Goal: Ask a question: Seek information or help from site administrators or community

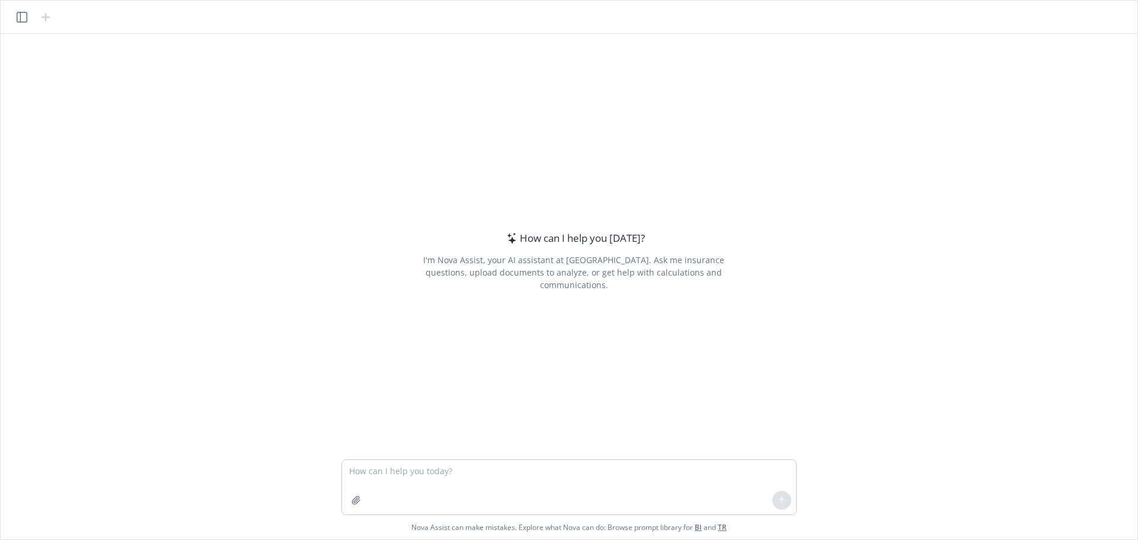
drag, startPoint x: 904, startPoint y: 0, endPoint x: 818, endPoint y: 55, distance: 101.6
click at [818, 55] on div "How can I help you [DATE]? I'm Nova Assist, your AI assistant at Newfront. Ask …" at bounding box center [568, 247] width 1127 height 426
drag, startPoint x: 298, startPoint y: 0, endPoint x: 97, endPoint y: 62, distance: 210.2
click at [97, 62] on div "How can I help you [DATE]? I'm Nova Assist, your AI assistant at Newfront. Ask …" at bounding box center [568, 247] width 1127 height 426
click at [415, 482] on textarea at bounding box center [569, 487] width 454 height 55
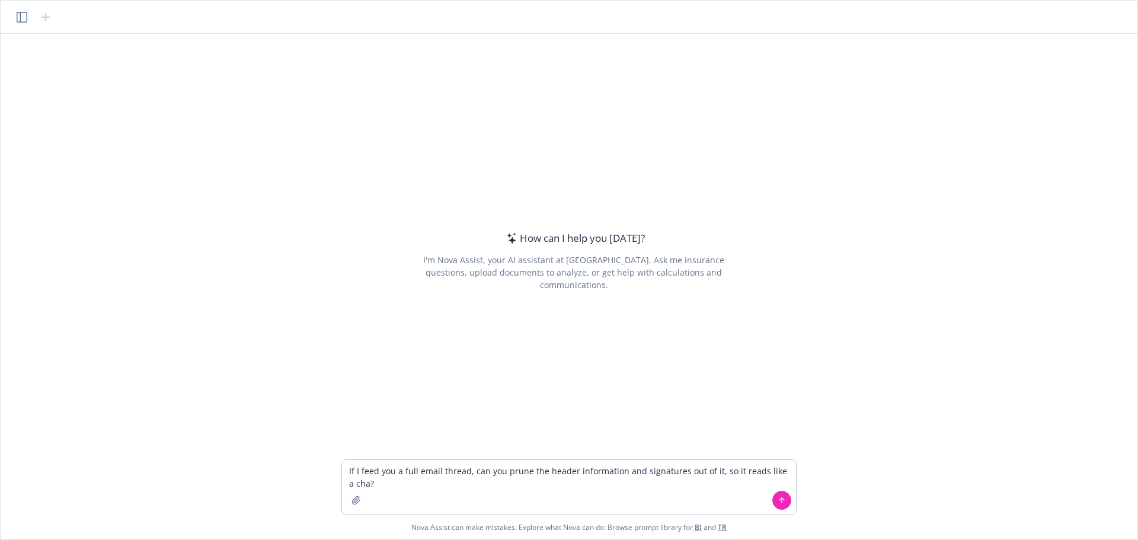
type textarea "If I feed you a full email thread, can you prune the header information and sig…"
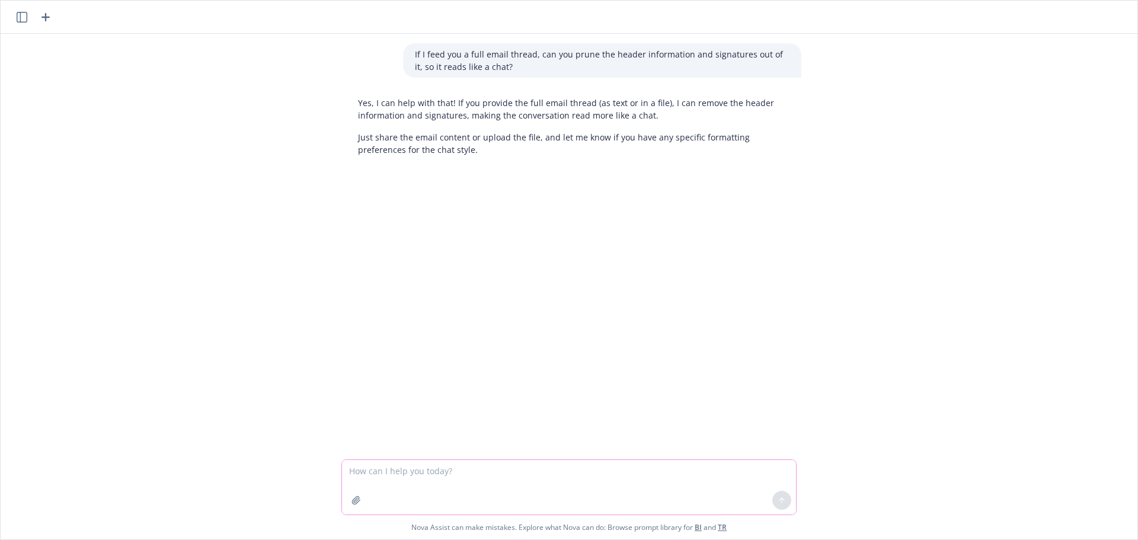
click at [371, 479] on textarea at bounding box center [569, 487] width 454 height 55
type textarea "is there a way I can do so that preserves table-formatted information and image…"
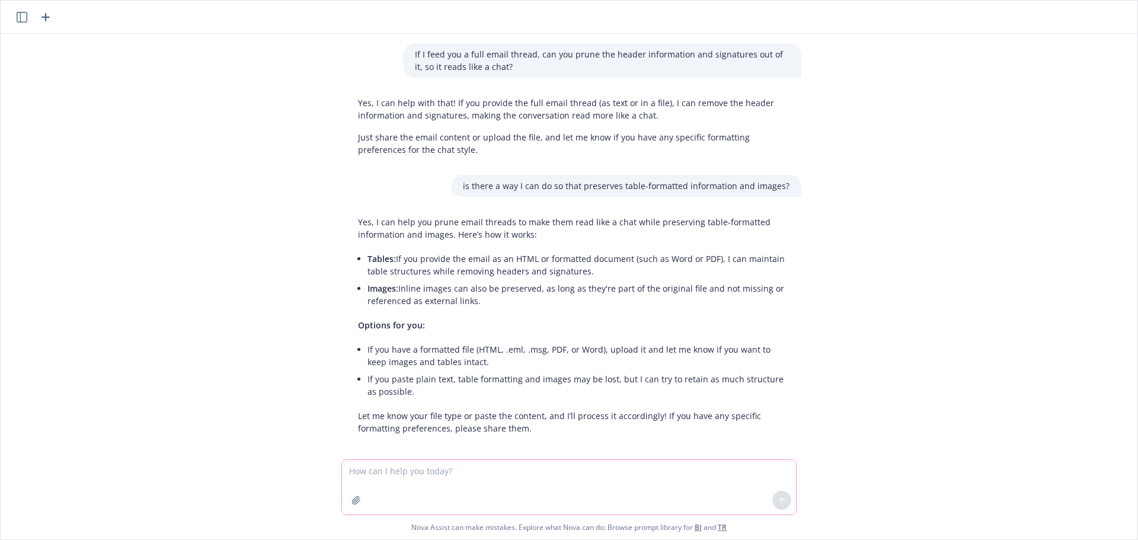
scroll to position [8, 0]
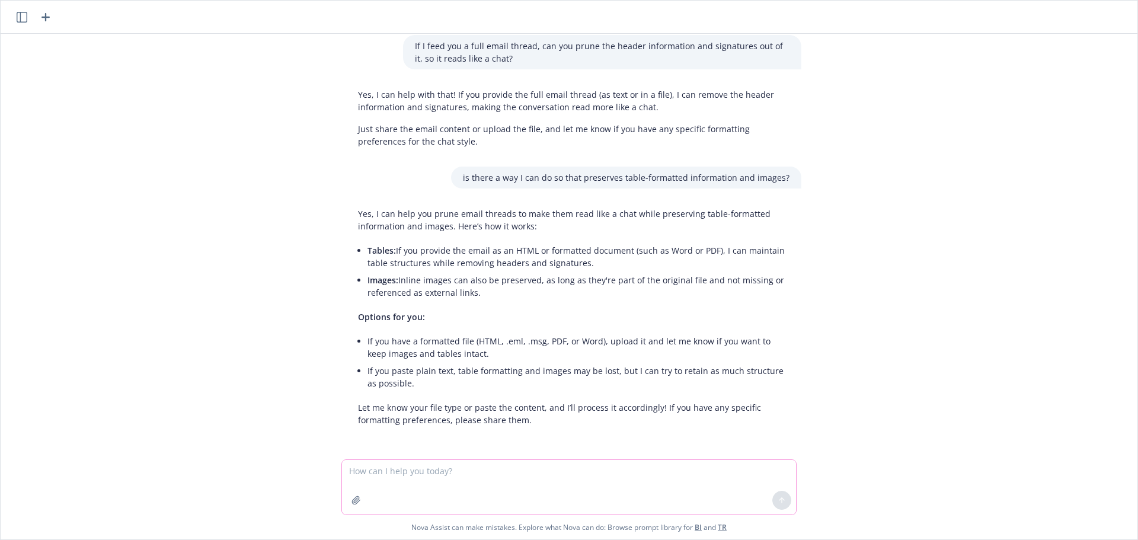
click at [443, 479] on textarea at bounding box center [569, 487] width 454 height 55
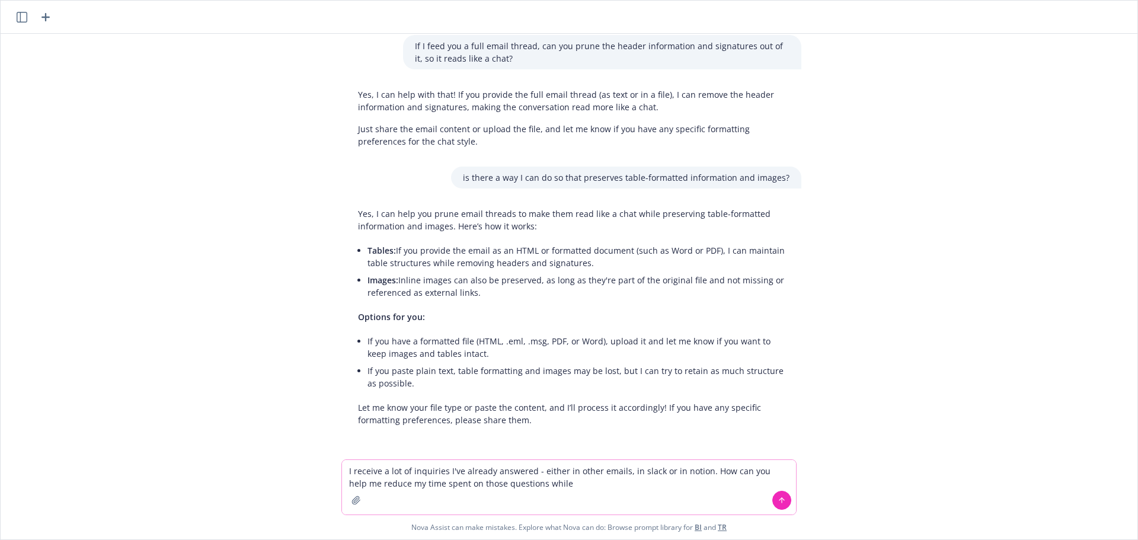
click at [520, 491] on textarea "I receive a lot of inquiries I've already answered - either in other emails, in…" at bounding box center [569, 487] width 454 height 55
click at [530, 483] on textarea "I receive a lot of inquiries I've already answered - either in other emails, in…" at bounding box center [569, 487] width 454 height 55
click at [532, 483] on textarea "I receive a lot of inquiries I've already answered - either in other emails, in…" at bounding box center [569, 487] width 454 height 55
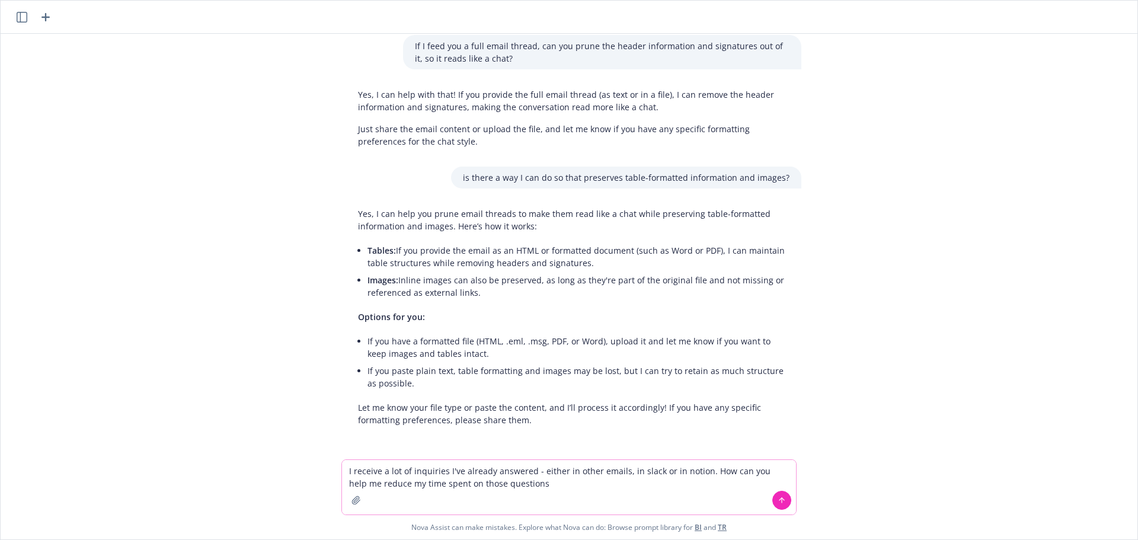
type textarea "I receive a lot of inquiries I've already answered - either in other emails, in…"
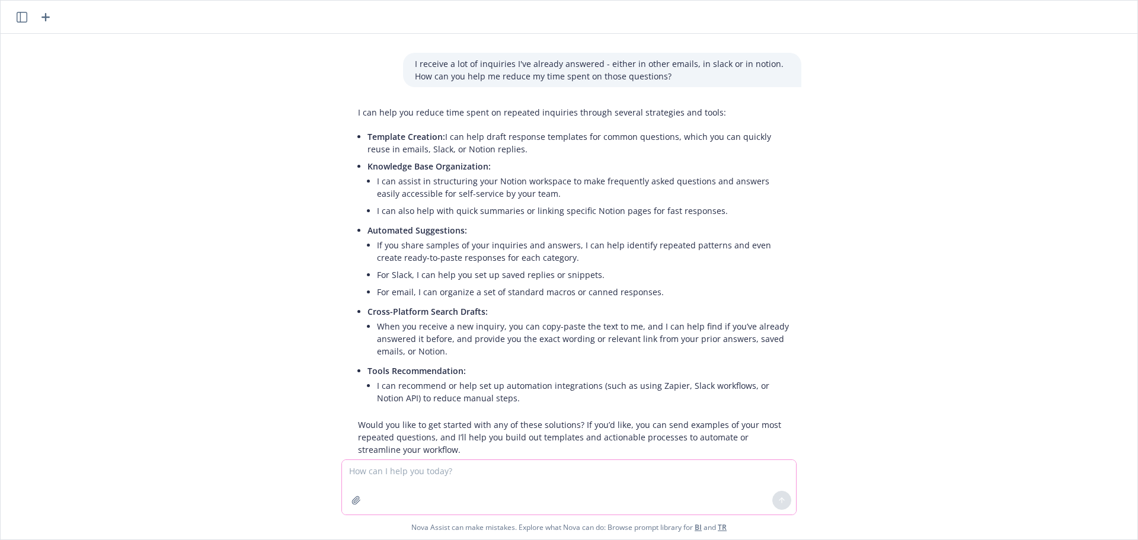
scroll to position [430, 0]
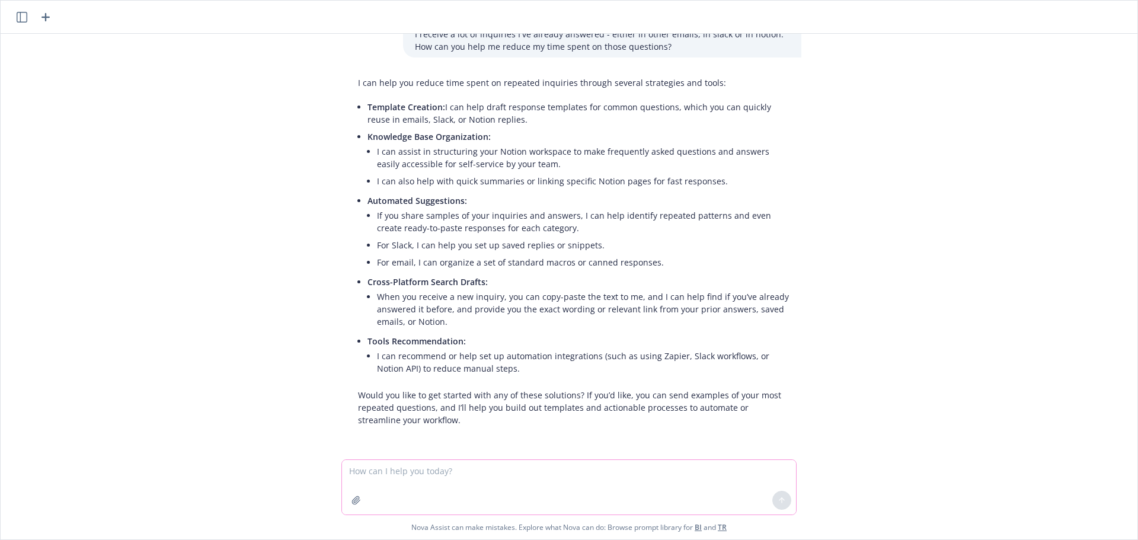
click at [380, 475] on textarea at bounding box center [569, 487] width 454 height 55
type textarea "do you have access to notion, slack and my emails to search through?"
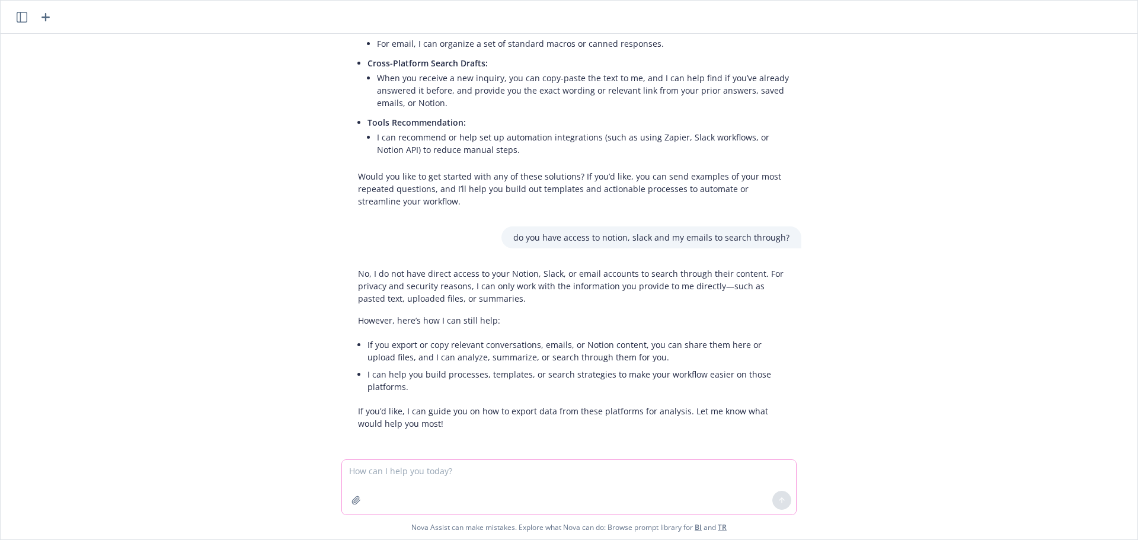
scroll to position [653, 0]
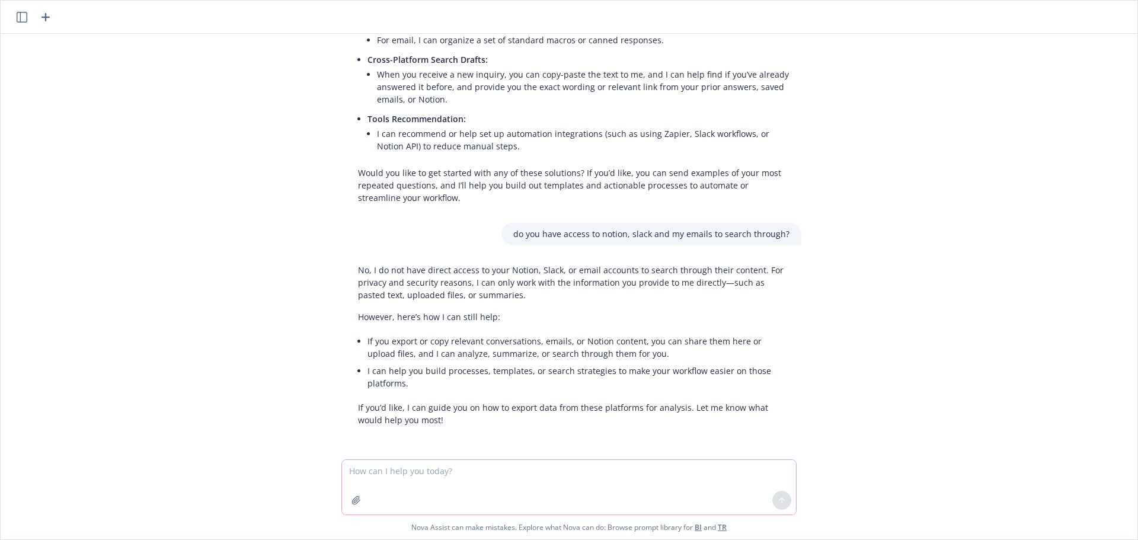
click at [465, 484] on textarea at bounding box center [569, 487] width 454 height 55
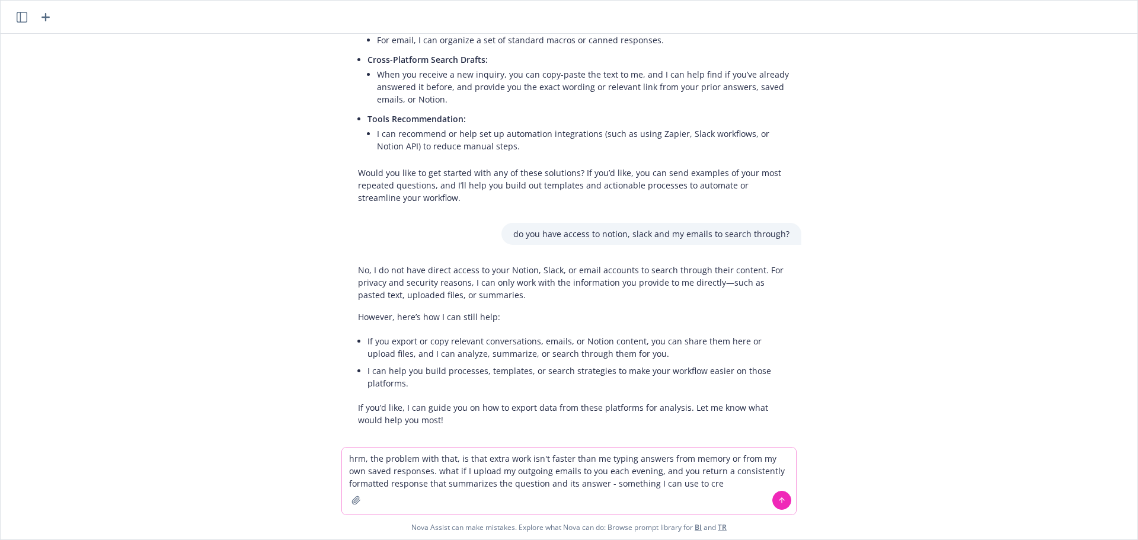
scroll to position [665, 0]
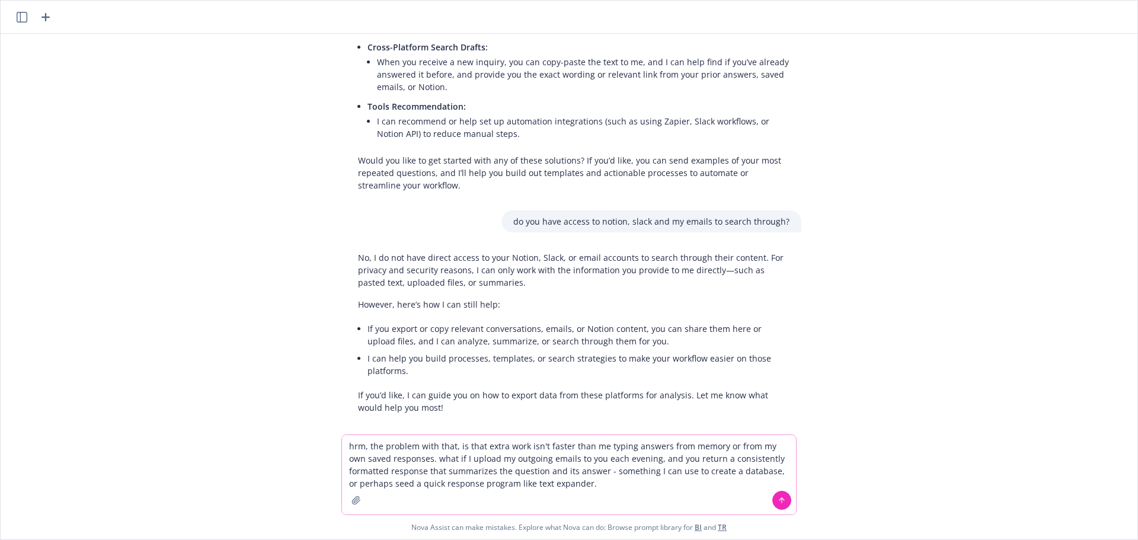
type textarea "hrm, the problem with that, is that extra work isn't faster than me typing answ…"
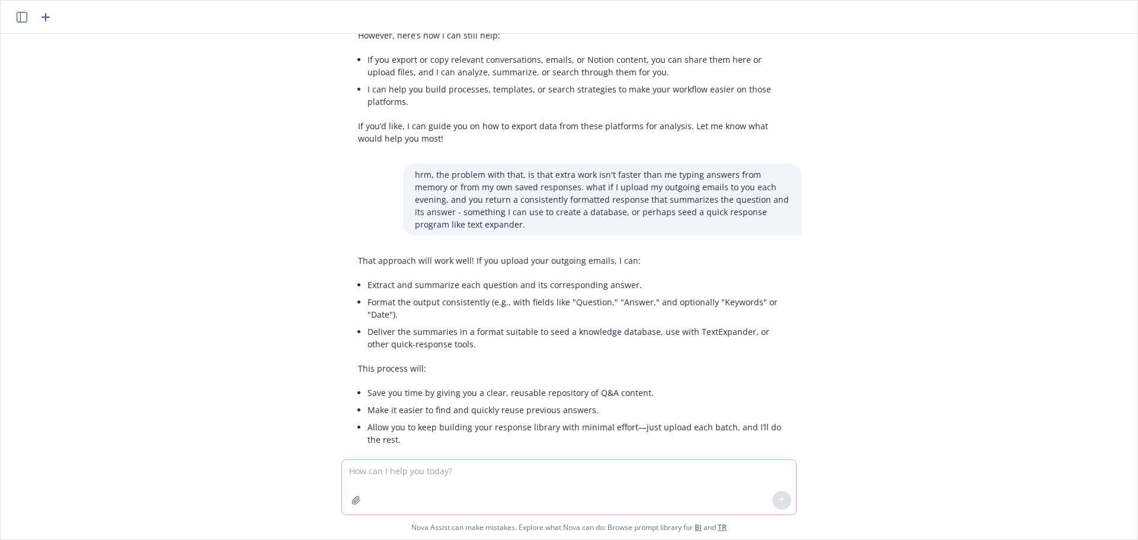
scroll to position [990, 0]
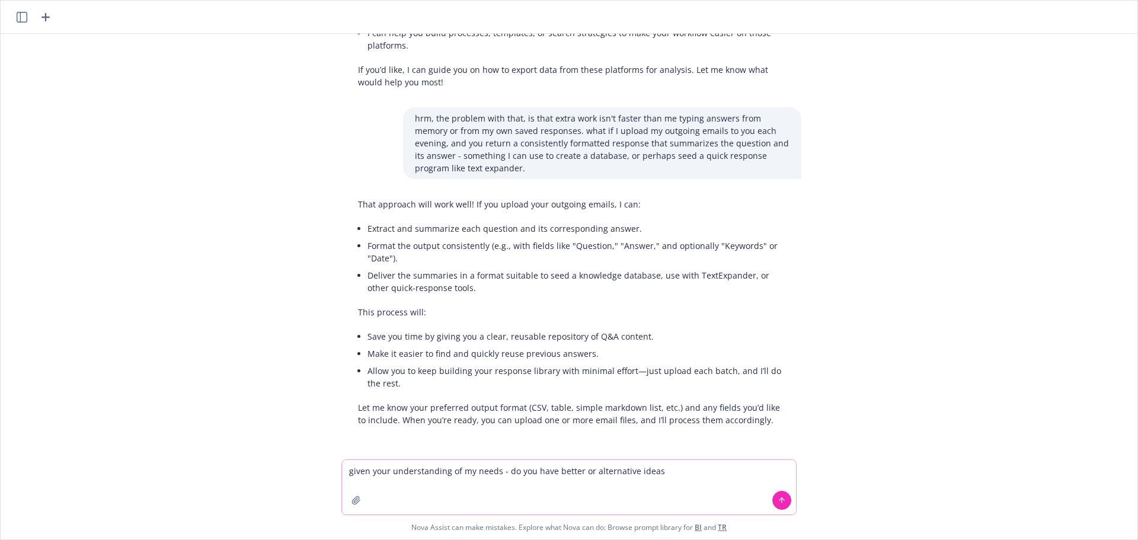
type textarea "given your understanding of my needs - do you have better or alternative ideas?"
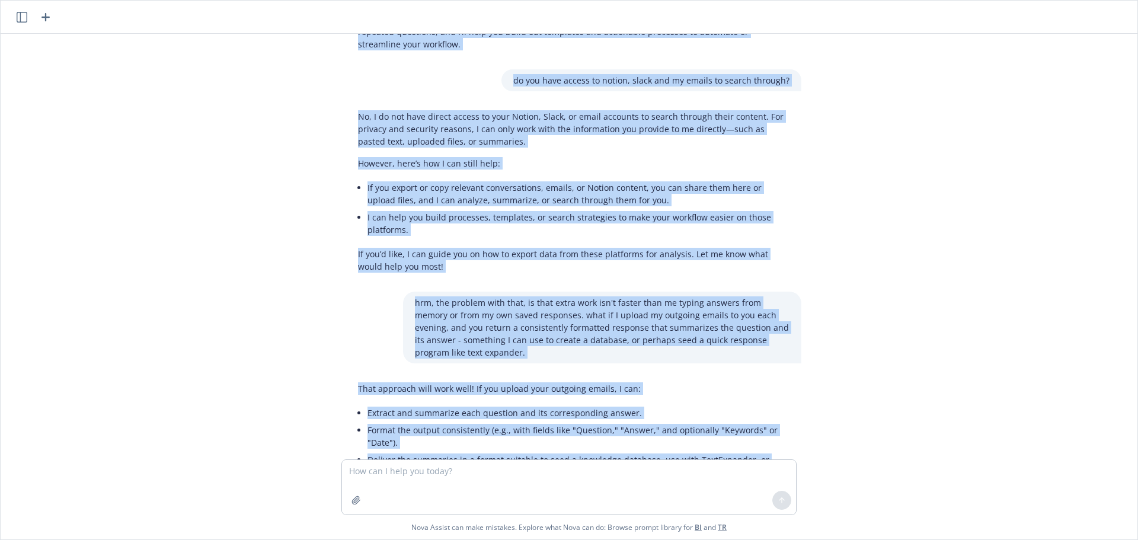
scroll to position [696, 0]
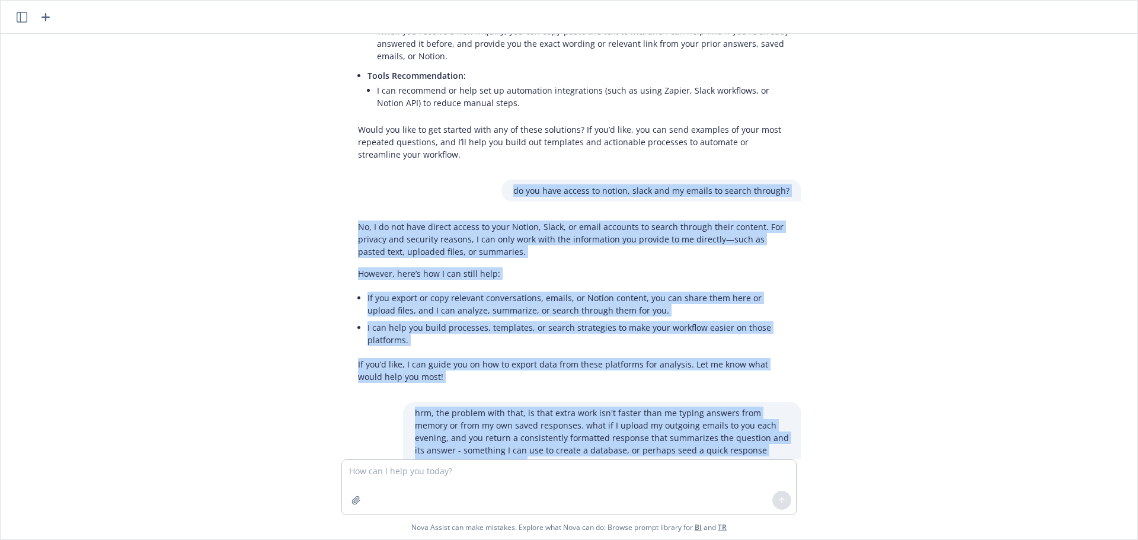
drag, startPoint x: 423, startPoint y: 423, endPoint x: 338, endPoint y: 180, distance: 257.9
click at [338, 180] on div "If I feed you a full email thread, can you prune the header information and sig…" at bounding box center [568, 247] width 1127 height 426
copy div "lo ips dolo sitame co adipis, elits doe te incidi ut labore etdolor? Ma, A en a…"
